Goal: Task Accomplishment & Management: Use online tool/utility

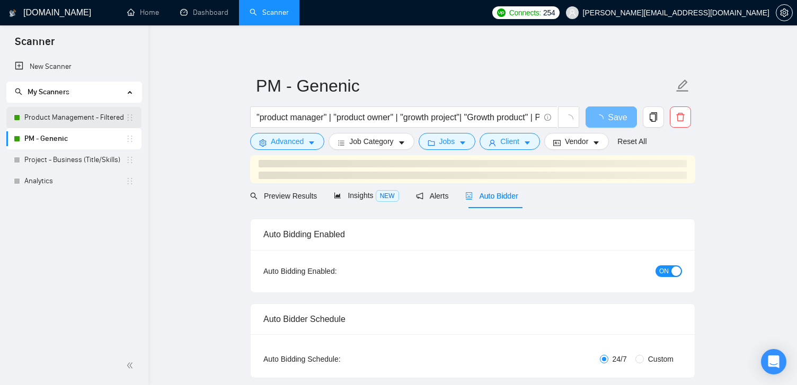
click at [56, 119] on link "Product Management - Filtered" at bounding box center [74, 117] width 101 height 21
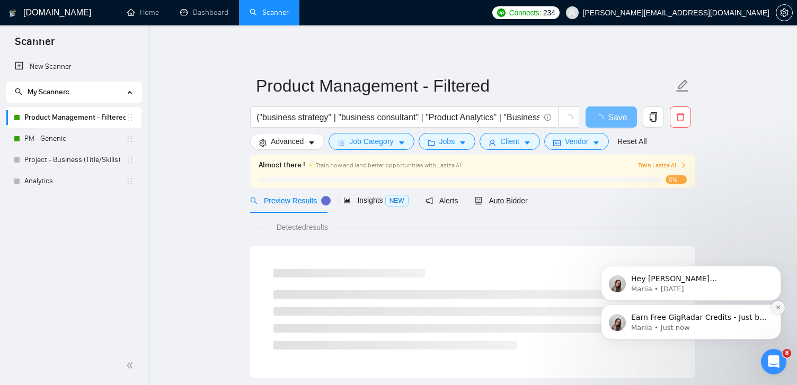
click at [776, 308] on icon "Dismiss notification" at bounding box center [779, 308] width 6 height 6
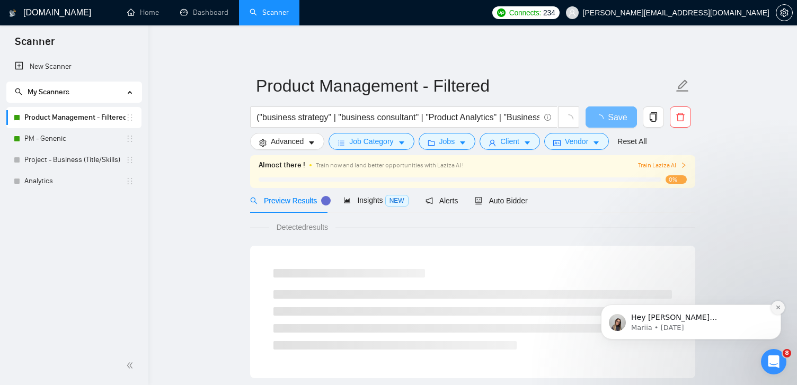
click at [779, 312] on button "Dismiss notification" at bounding box center [779, 308] width 14 height 14
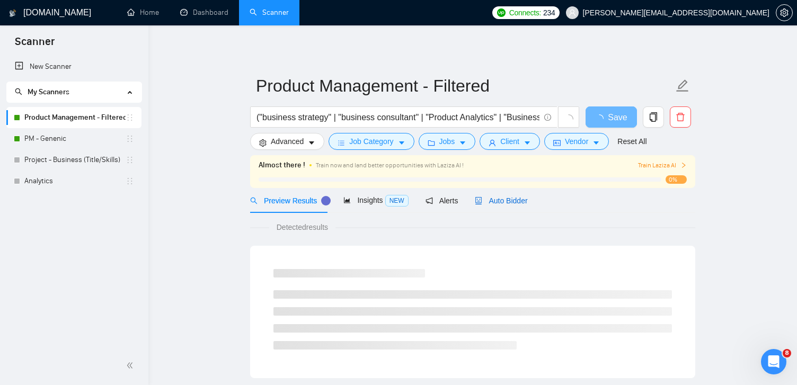
click at [514, 198] on span "Auto Bidder" at bounding box center [501, 201] width 52 height 8
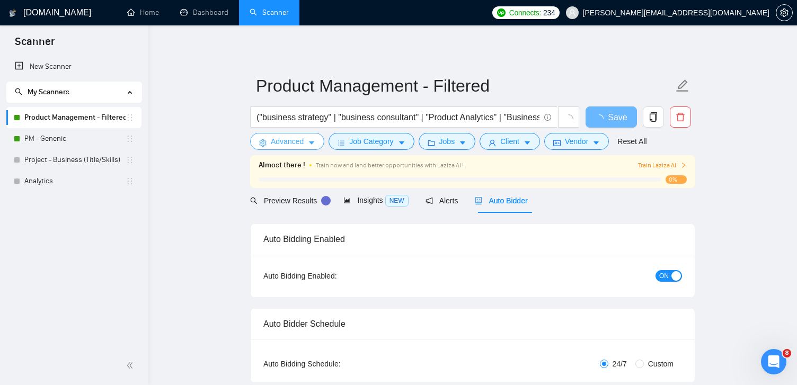
click at [312, 142] on icon "caret-down" at bounding box center [311, 143] width 5 height 3
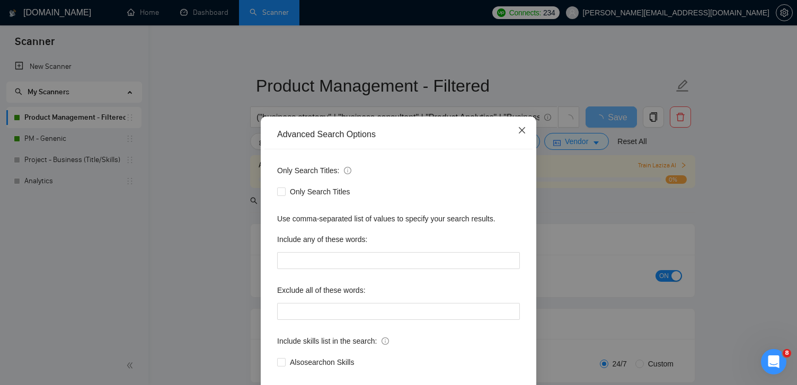
click at [522, 130] on icon "close" at bounding box center [522, 130] width 6 height 6
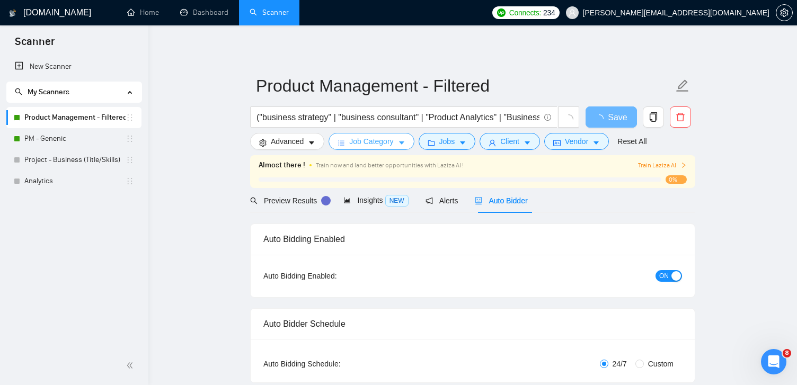
click at [377, 143] on span "Job Category" at bounding box center [371, 142] width 44 height 12
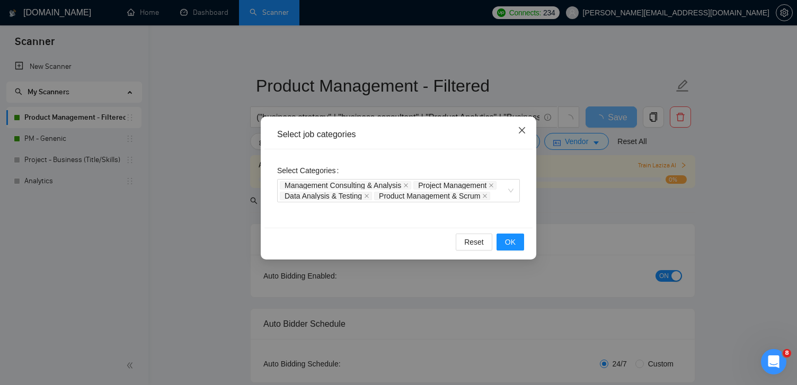
click at [525, 134] on icon "close" at bounding box center [522, 130] width 8 height 8
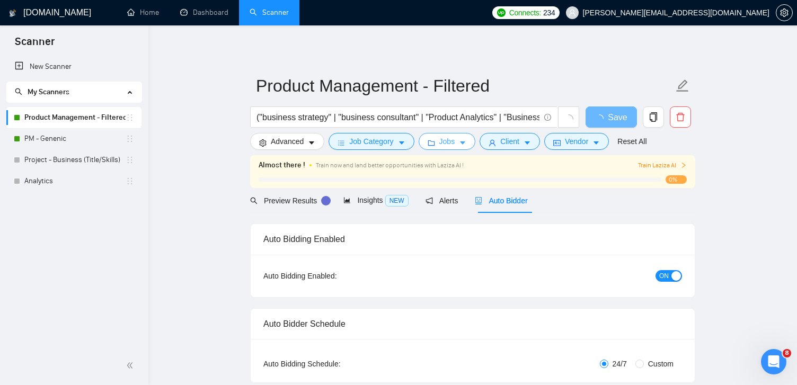
click at [461, 143] on button "Jobs" at bounding box center [447, 141] width 57 height 17
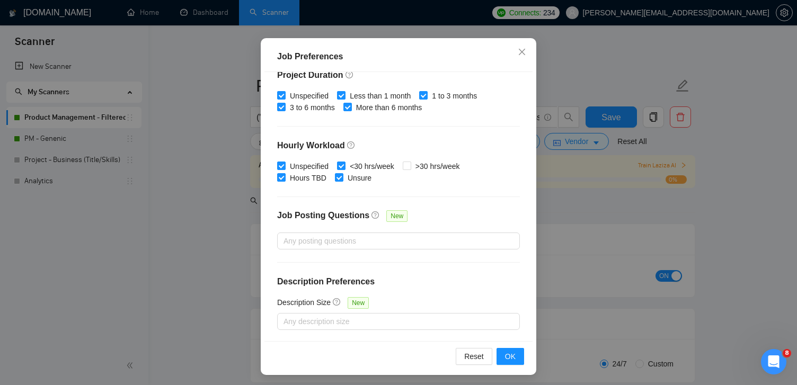
scroll to position [73, 0]
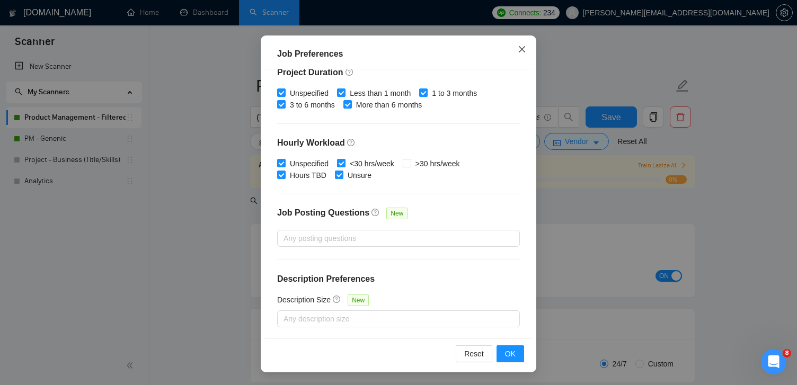
click at [516, 51] on span "Close" at bounding box center [522, 50] width 29 height 29
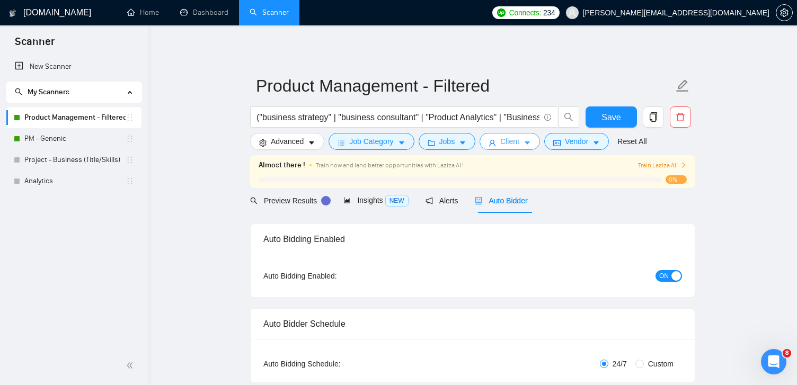
click at [520, 142] on span "Client" at bounding box center [510, 142] width 19 height 12
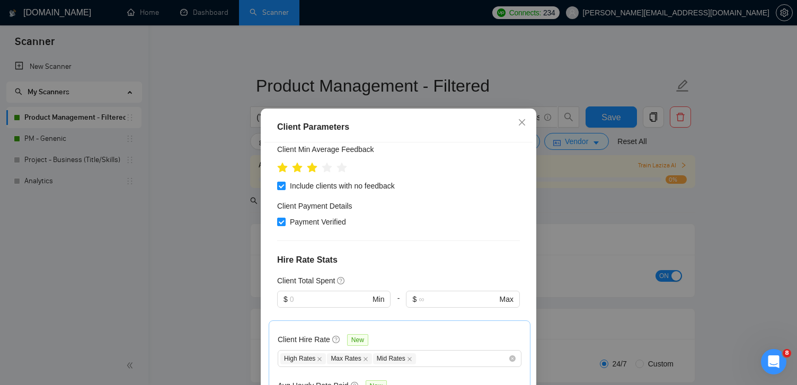
scroll to position [156, 0]
click at [333, 223] on span "Payment Verified" at bounding box center [318, 221] width 65 height 12
click at [285, 223] on input "Payment Verified" at bounding box center [280, 219] width 7 height 7
checkbox input "false"
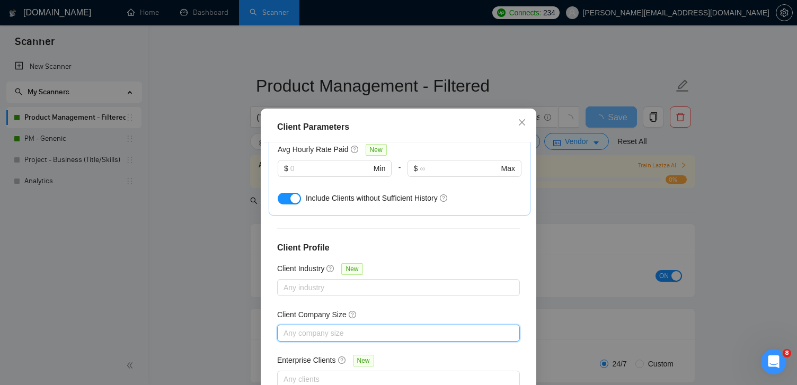
scroll to position [73, 0]
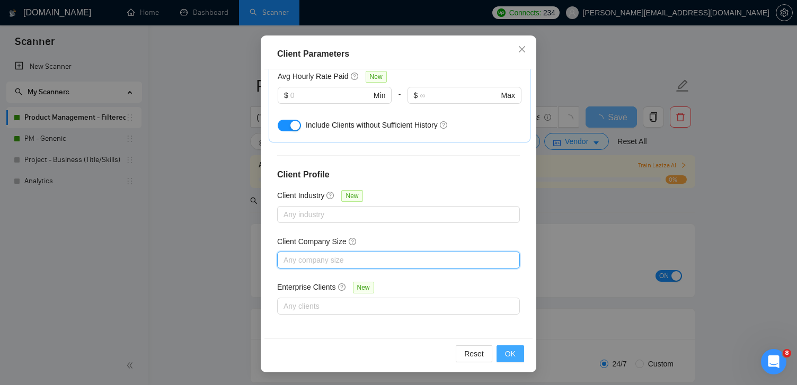
click at [518, 354] on button "OK" at bounding box center [511, 354] width 28 height 17
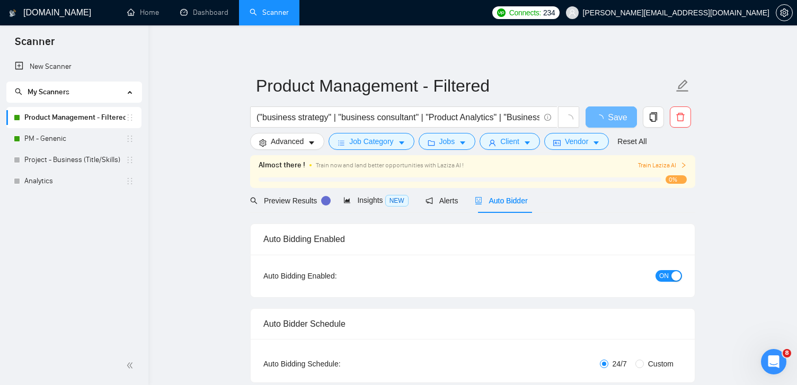
scroll to position [29, 0]
click at [520, 146] on span "Client" at bounding box center [510, 142] width 19 height 12
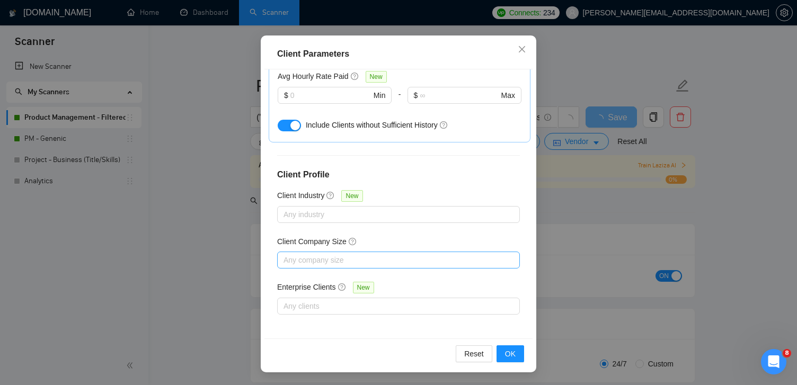
click at [590, 227] on div "Client Parameters Client Location Include Client Countries Select Exclude Clien…" at bounding box center [398, 192] width 797 height 385
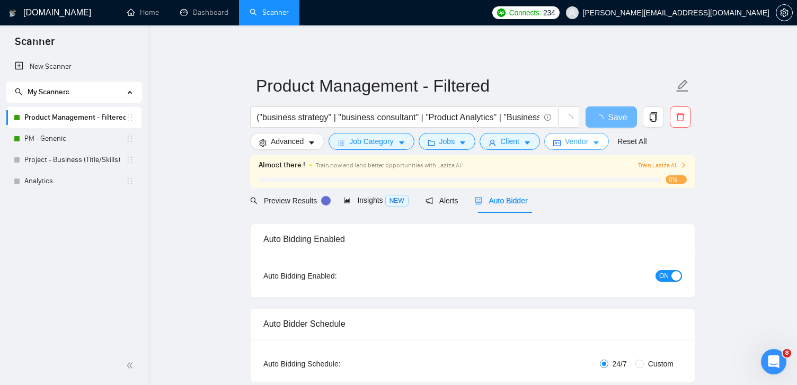
click at [607, 145] on button "Vendor" at bounding box center [577, 141] width 65 height 17
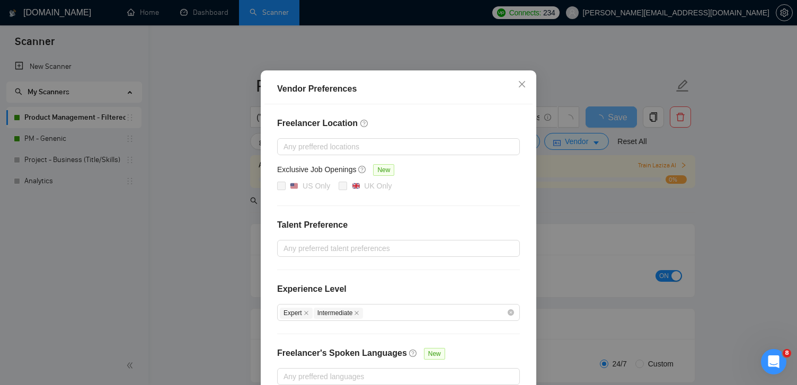
scroll to position [0, 0]
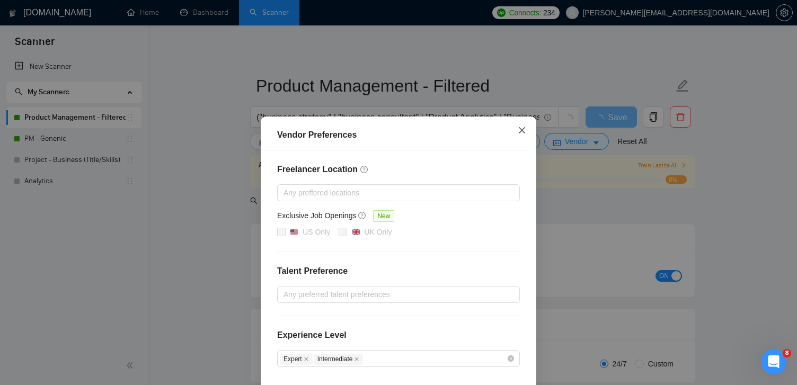
click at [528, 129] on span "Close" at bounding box center [522, 131] width 29 height 29
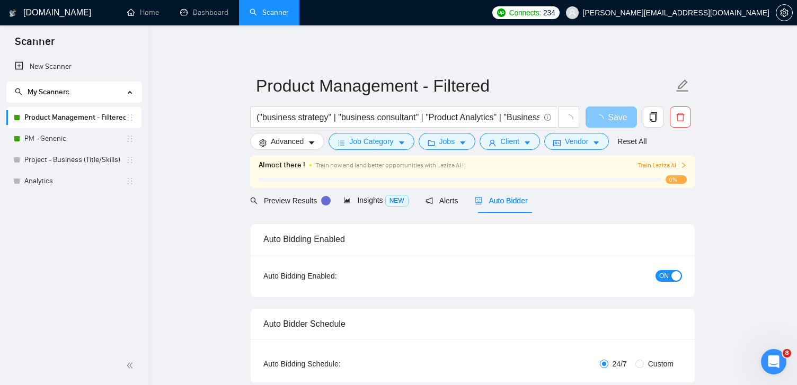
click at [604, 115] on span "loading" at bounding box center [601, 119] width 13 height 8
click at [603, 116] on span "Save" at bounding box center [611, 117] width 19 height 13
click at [72, 136] on link "PM - Genenic" at bounding box center [74, 138] width 101 height 21
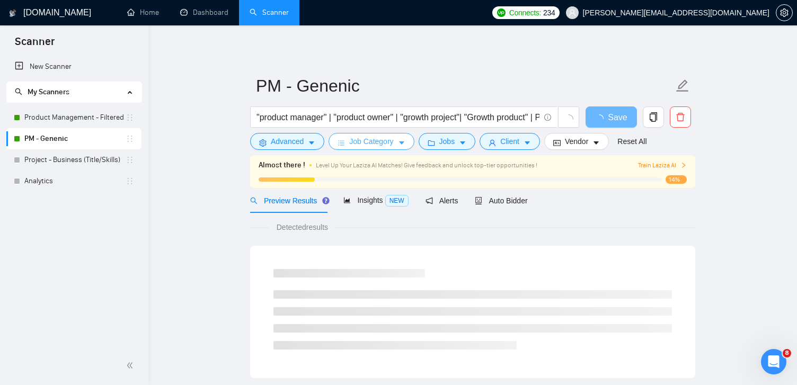
click at [390, 139] on span "Job Category" at bounding box center [371, 142] width 44 height 12
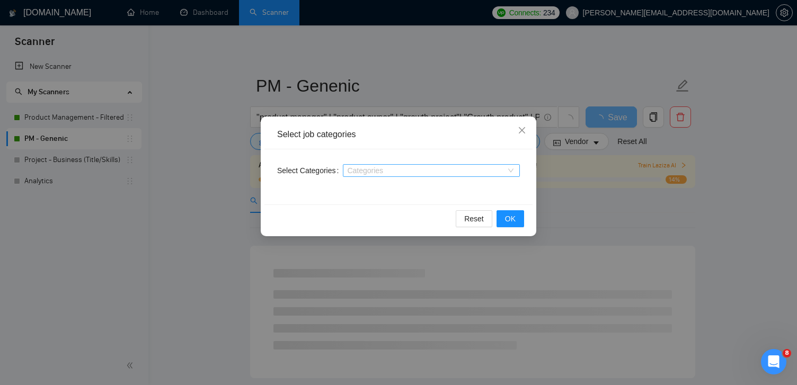
click at [408, 169] on div at bounding box center [426, 170] width 161 height 8
click at [527, 134] on span "Close" at bounding box center [522, 131] width 29 height 29
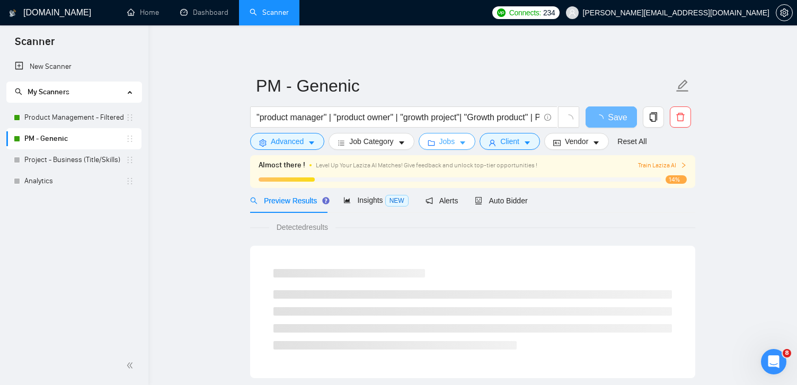
click at [455, 141] on span "Jobs" at bounding box center [448, 142] width 16 height 12
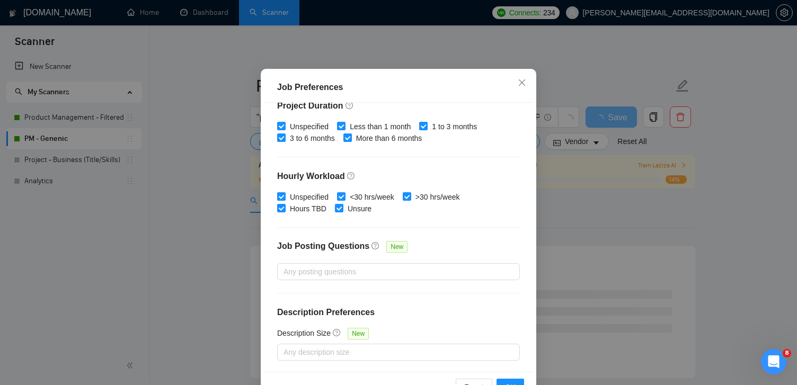
scroll to position [43, 0]
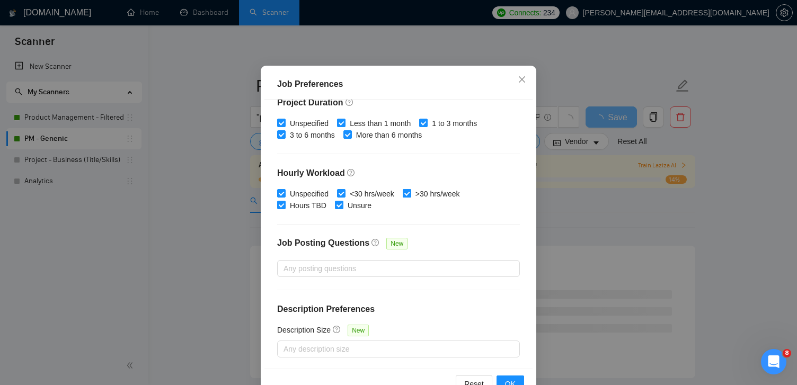
click at [409, 190] on input ">30 hrs/week" at bounding box center [406, 192] width 7 height 7
checkbox input "false"
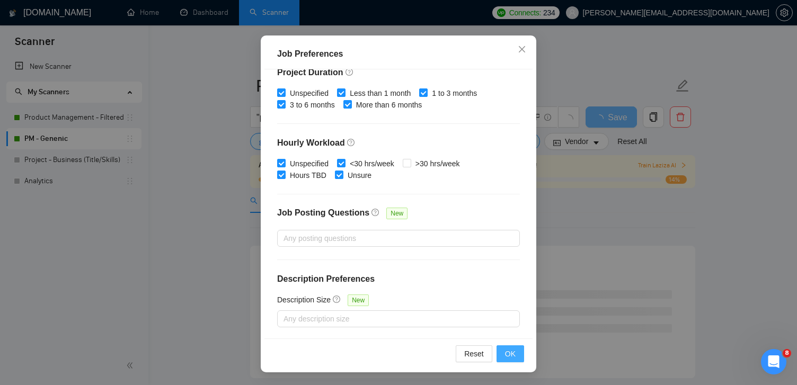
click at [513, 352] on span "OK" at bounding box center [510, 354] width 11 height 12
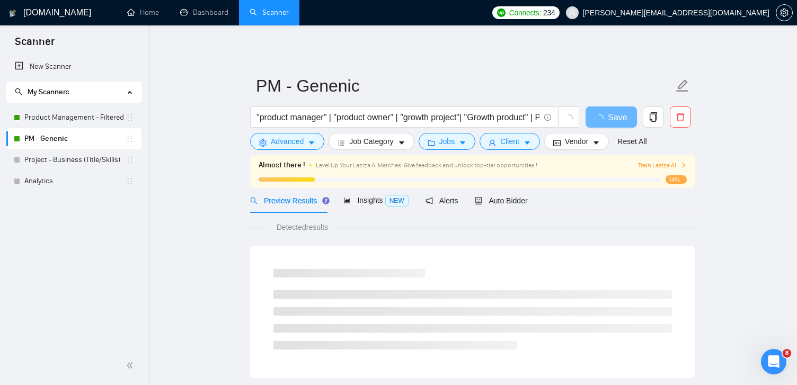
scroll to position [29, 0]
click at [518, 143] on span "Client" at bounding box center [510, 142] width 19 height 12
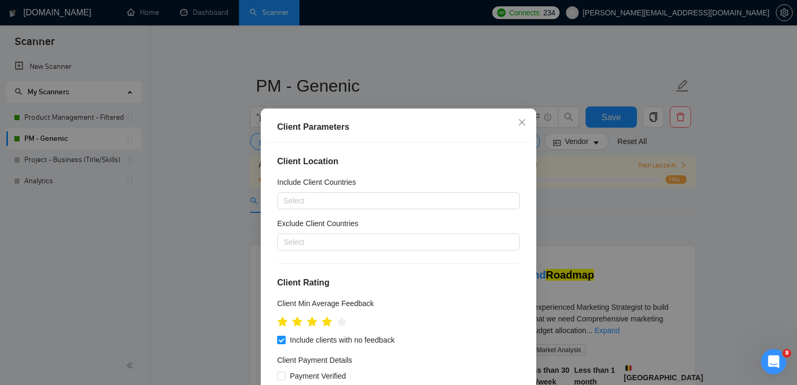
scroll to position [73, 0]
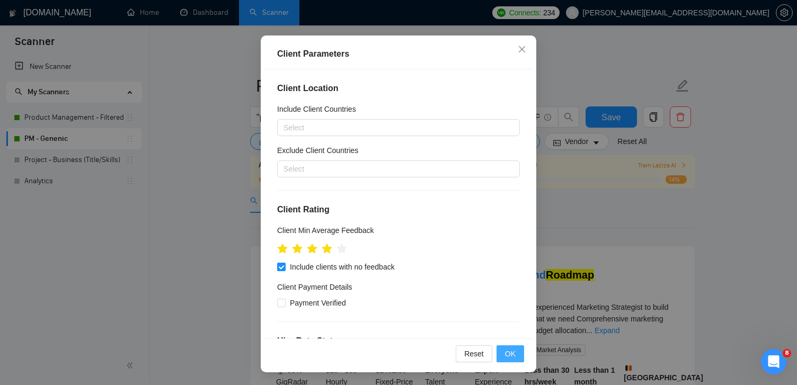
click at [511, 353] on span "OK" at bounding box center [510, 354] width 11 height 12
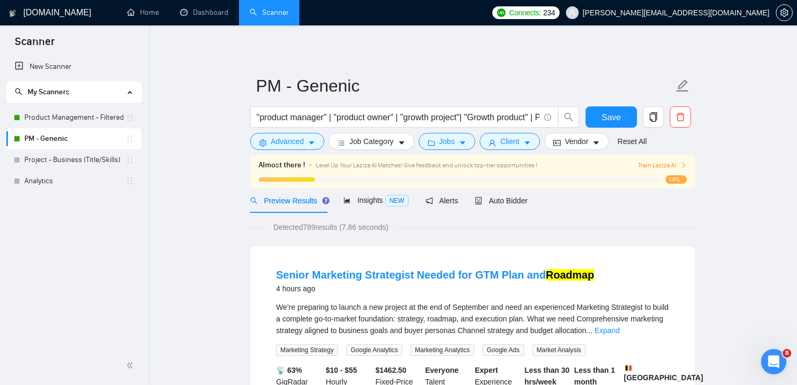
scroll to position [29, 0]
click at [582, 145] on span "Vendor" at bounding box center [576, 142] width 23 height 12
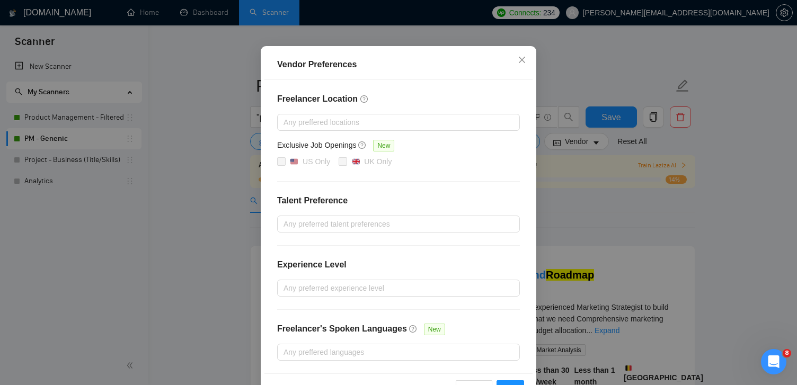
scroll to position [105, 0]
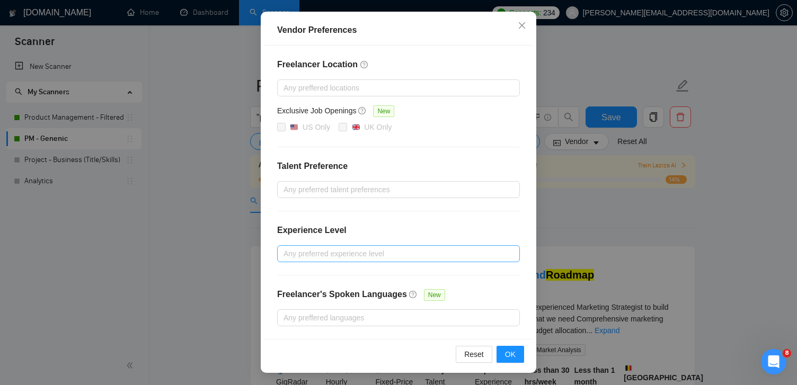
click at [428, 258] on div at bounding box center [393, 254] width 227 height 13
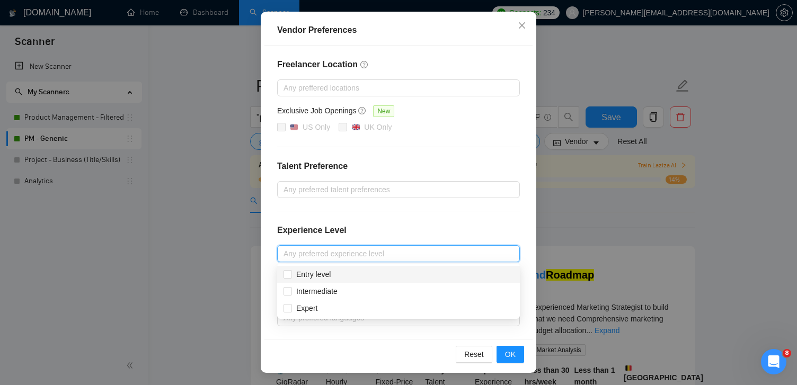
click at [440, 223] on div "Freelancer Location Any preffered locations Exclusive Job Openings New US Only …" at bounding box center [399, 193] width 268 height 294
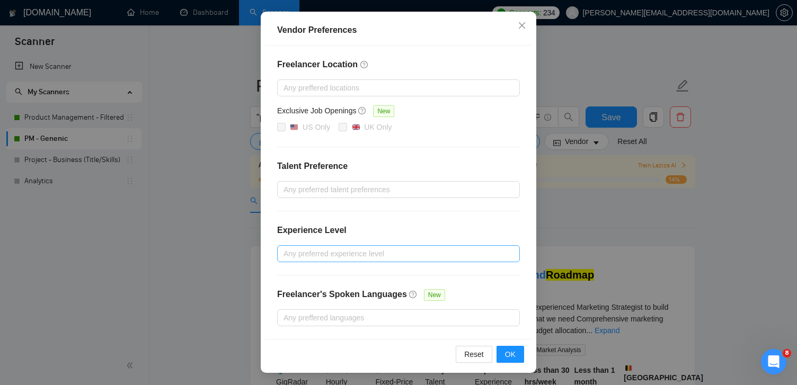
click at [422, 246] on div "Any preferred experience level" at bounding box center [398, 254] width 243 height 17
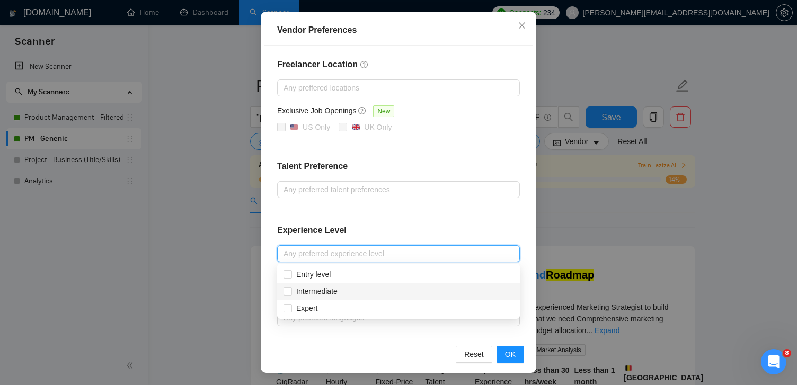
click at [375, 297] on div "Intermediate" at bounding box center [398, 291] width 243 height 17
checkbox input "true"
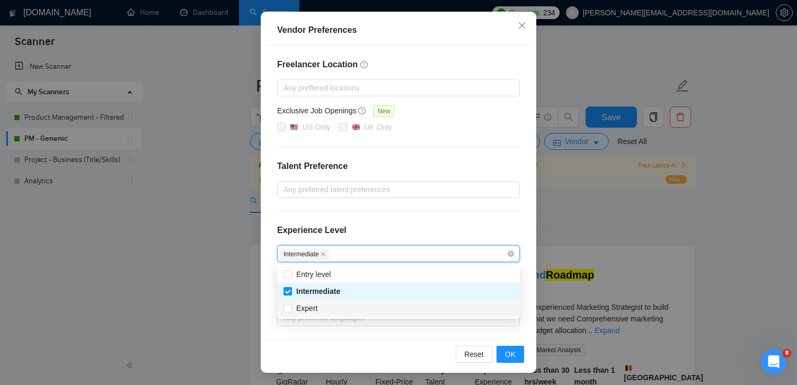
click at [346, 308] on div "Expert" at bounding box center [399, 309] width 230 height 12
checkbox input "true"
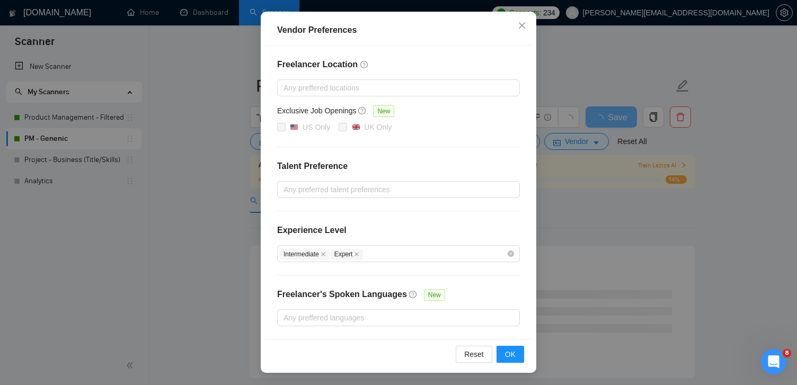
click at [530, 299] on div "Freelancer Location Any preffered locations Exclusive Job Openings New US Only …" at bounding box center [399, 193] width 268 height 294
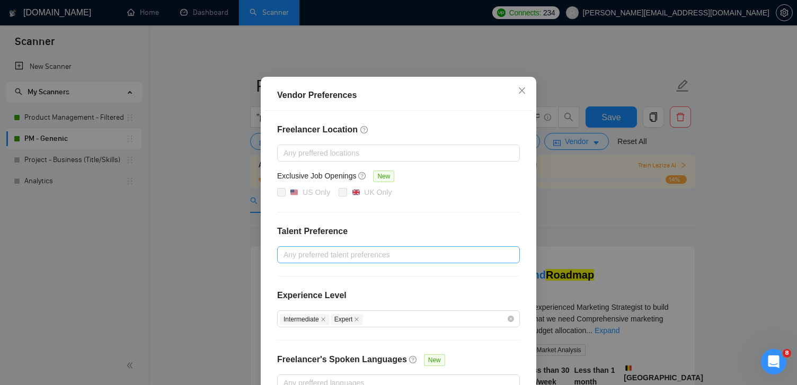
scroll to position [34, 0]
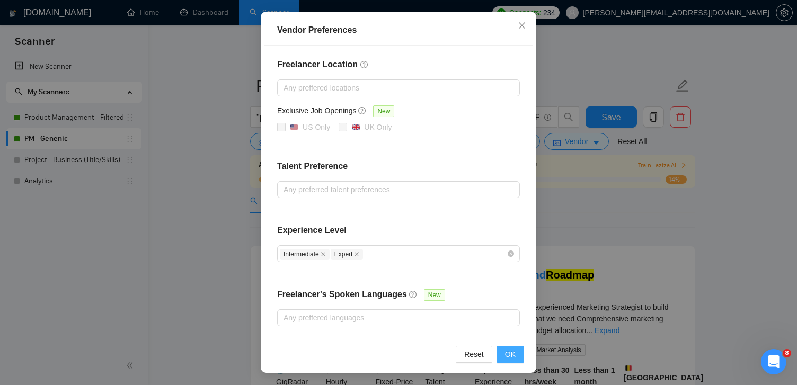
click at [515, 353] on span "OK" at bounding box center [510, 355] width 11 height 12
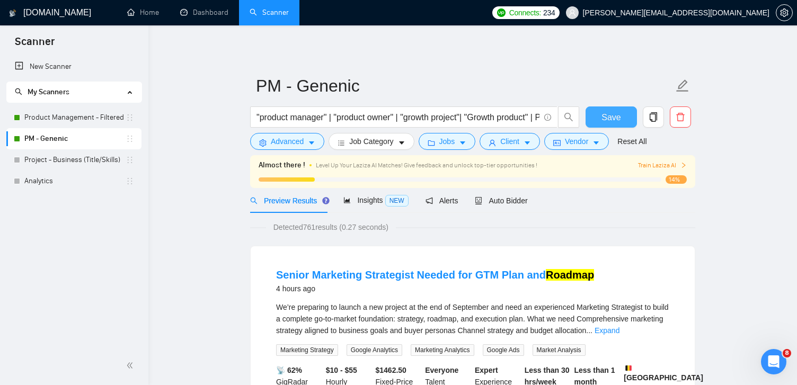
click at [621, 116] on button "Save" at bounding box center [611, 117] width 51 height 21
click at [87, 119] on link "Product Management - Filtered" at bounding box center [74, 117] width 101 height 21
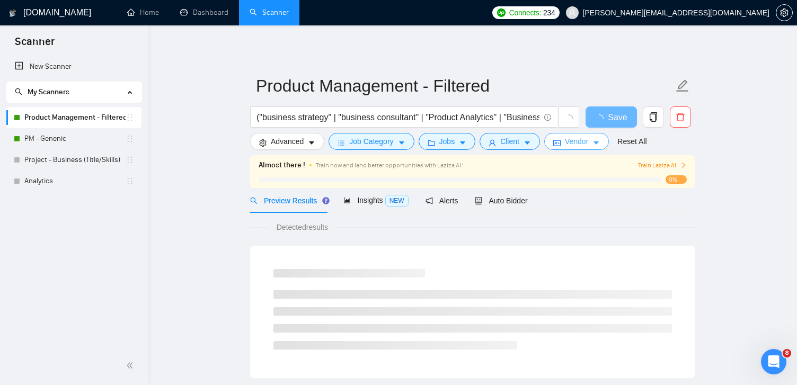
click at [587, 144] on span "Vendor" at bounding box center [576, 142] width 23 height 12
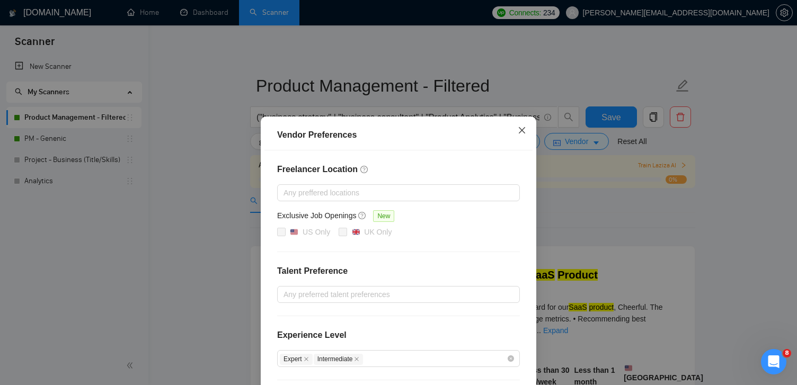
click at [527, 130] on span "Close" at bounding box center [522, 131] width 29 height 29
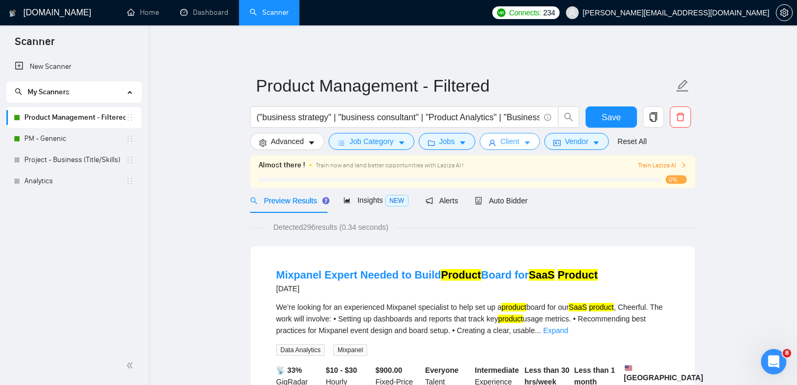
click at [520, 138] on span "Client" at bounding box center [510, 142] width 19 height 12
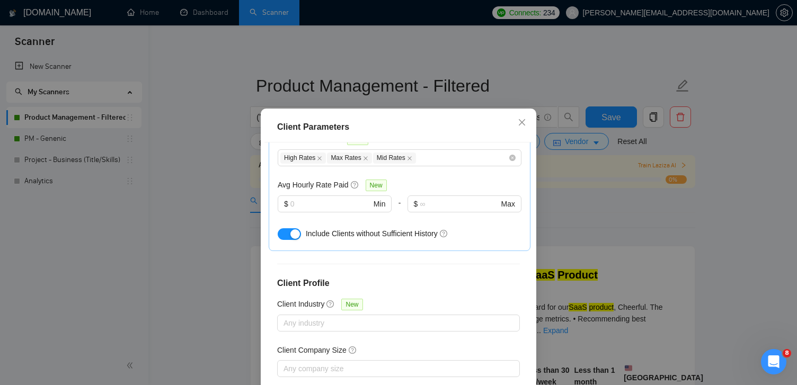
scroll to position [391, 0]
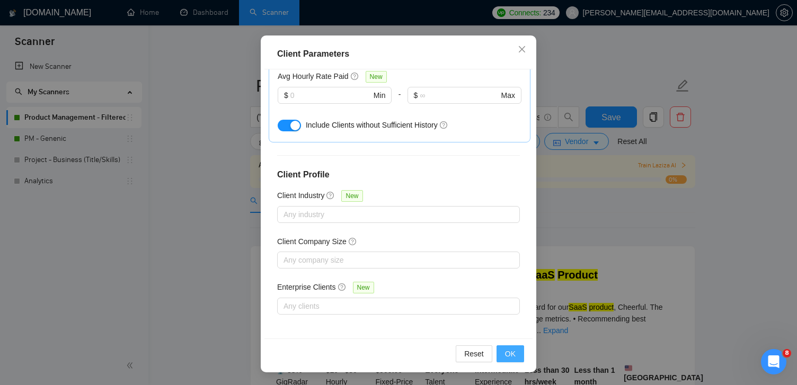
click at [511, 352] on span "OK" at bounding box center [510, 354] width 11 height 12
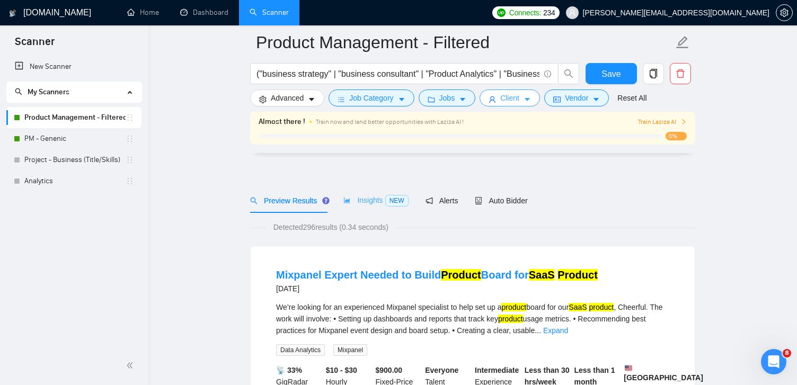
scroll to position [95, 0]
